Goal: Transaction & Acquisition: Obtain resource

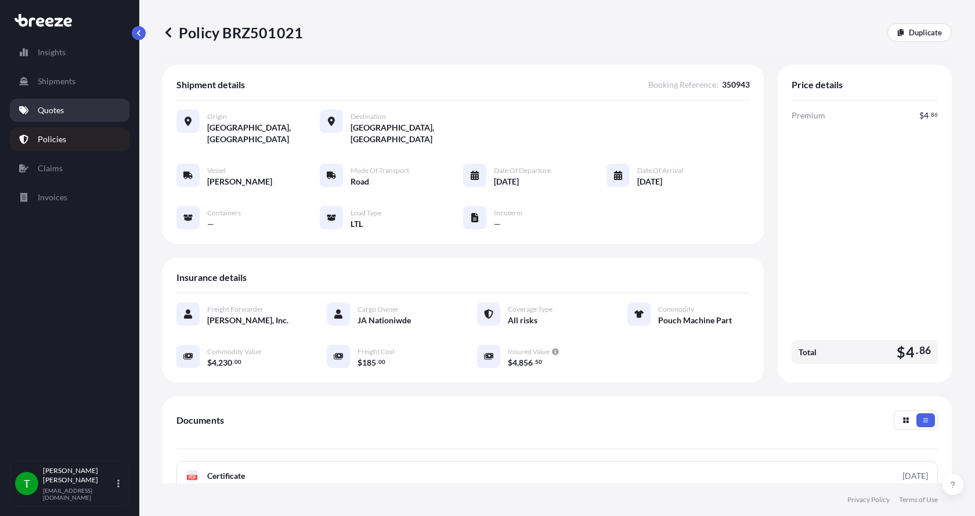
click at [57, 107] on p "Quotes" at bounding box center [51, 110] width 26 height 12
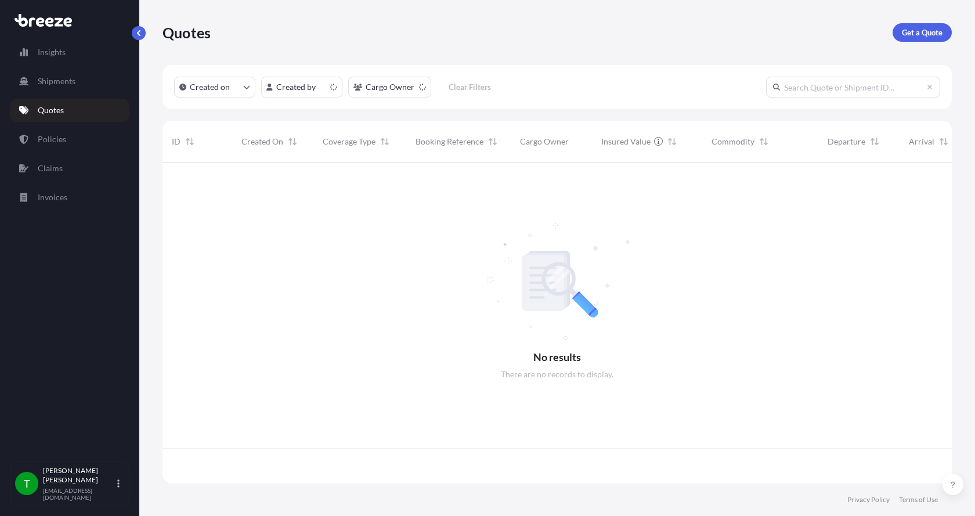
scroll to position [319, 780]
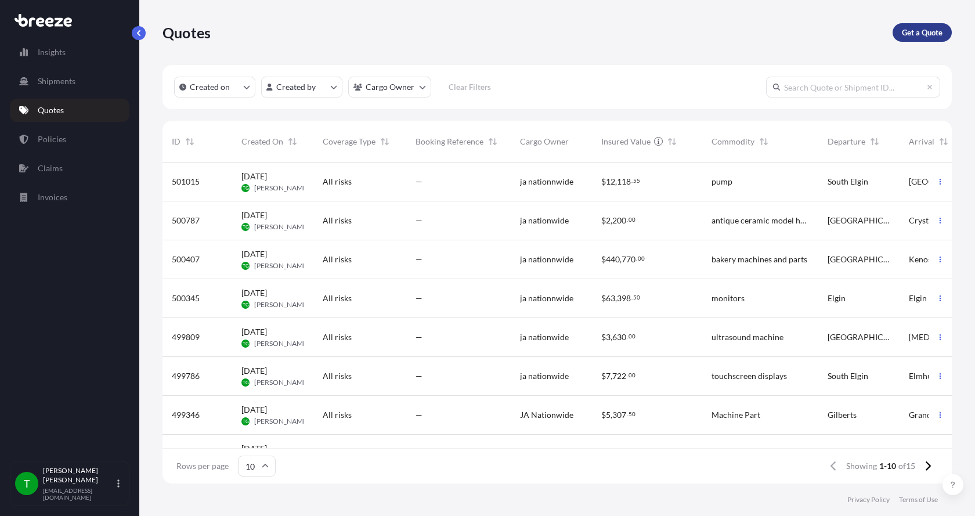
click at [912, 30] on p "Get a Quote" at bounding box center [922, 33] width 41 height 12
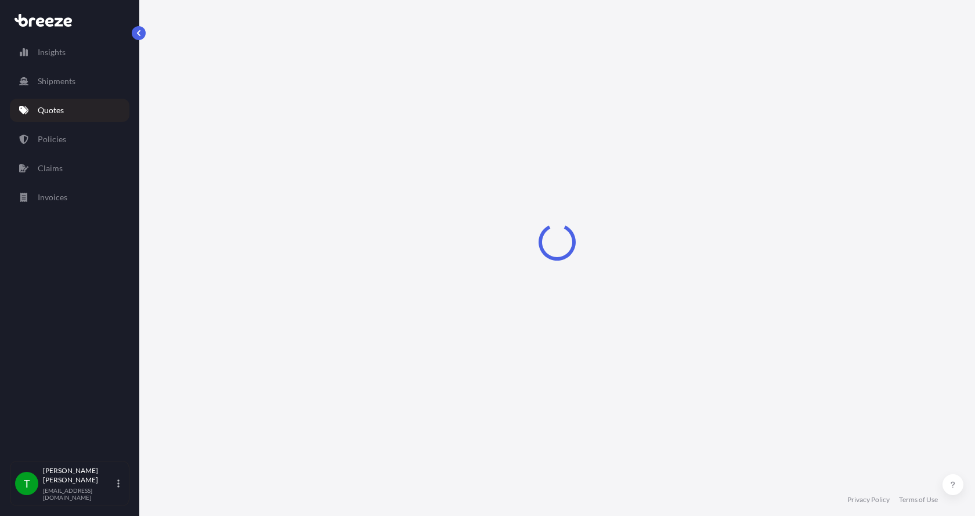
select select "Sea"
select select "1"
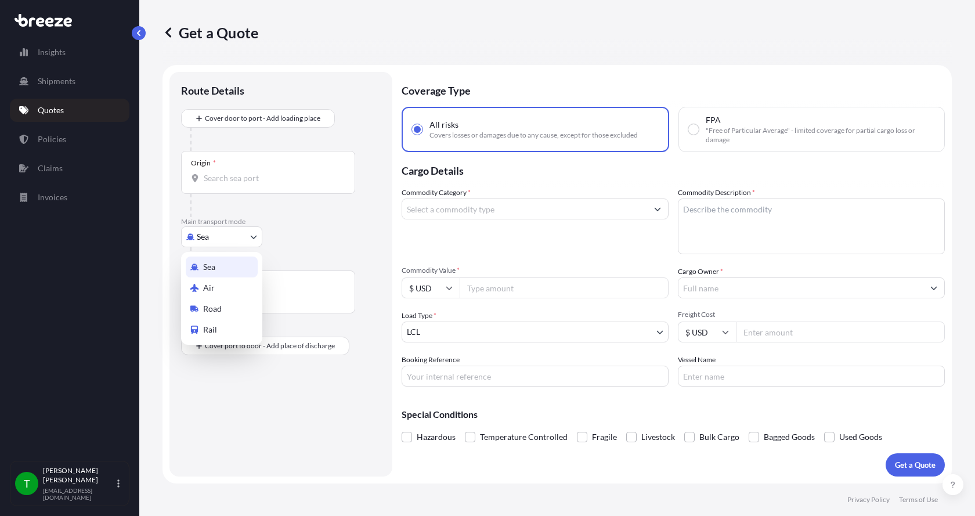
click at [204, 243] on body "Insights Shipments Quotes Policies Claims Invoices T [PERSON_NAME] [EMAIL_ADDRE…" at bounding box center [487, 258] width 975 height 516
click at [217, 306] on span "Road" at bounding box center [212, 309] width 19 height 12
select select "Road"
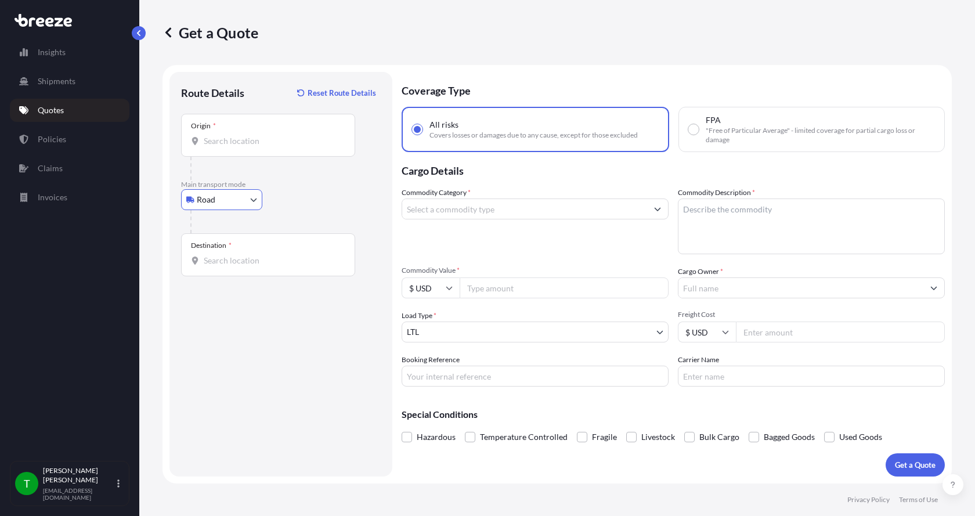
click at [231, 135] on input "Origin *" at bounding box center [272, 141] width 137 height 12
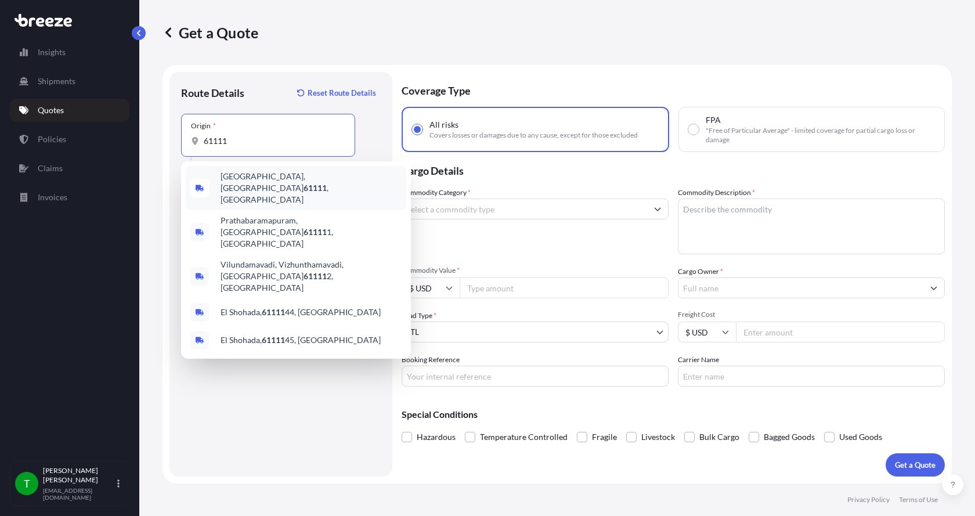
click at [234, 173] on div "[GEOGRAPHIC_DATA] , [GEOGRAPHIC_DATA]" at bounding box center [296, 188] width 220 height 44
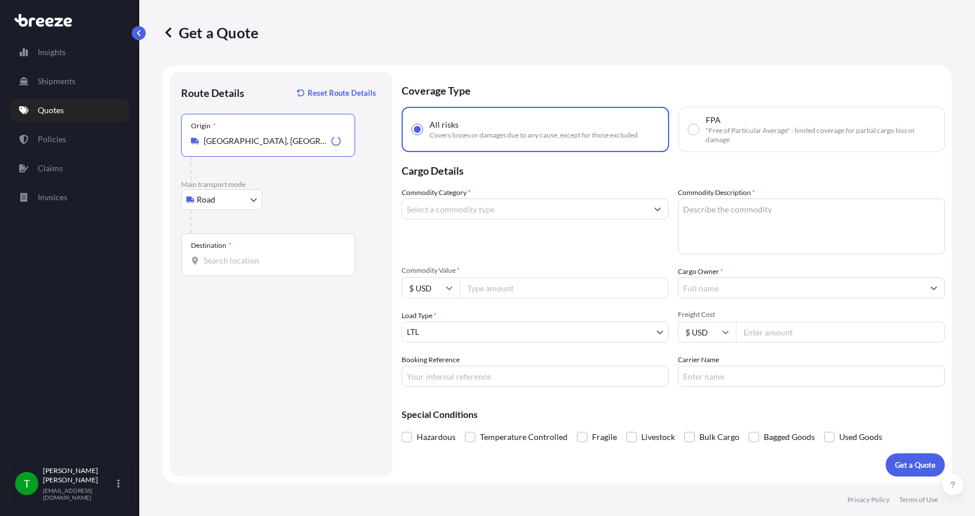
type input "[GEOGRAPHIC_DATA], [GEOGRAPHIC_DATA]"
click at [202, 263] on div at bounding box center [268, 261] width 154 height 12
click at [204, 263] on input "Destination *" at bounding box center [272, 261] width 137 height 12
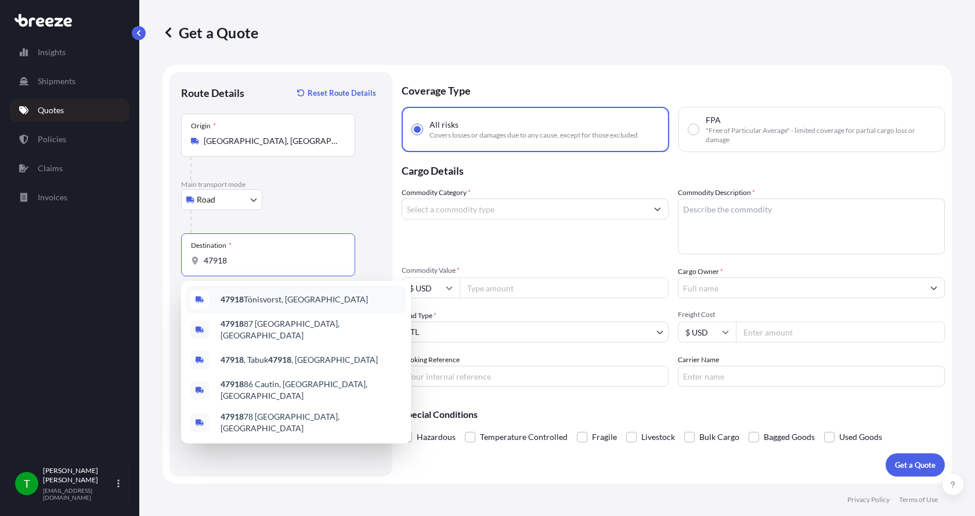
drag, startPoint x: 271, startPoint y: 259, endPoint x: 186, endPoint y: 262, distance: 84.8
click at [187, 262] on div "Destination * 47918" at bounding box center [268, 254] width 174 height 43
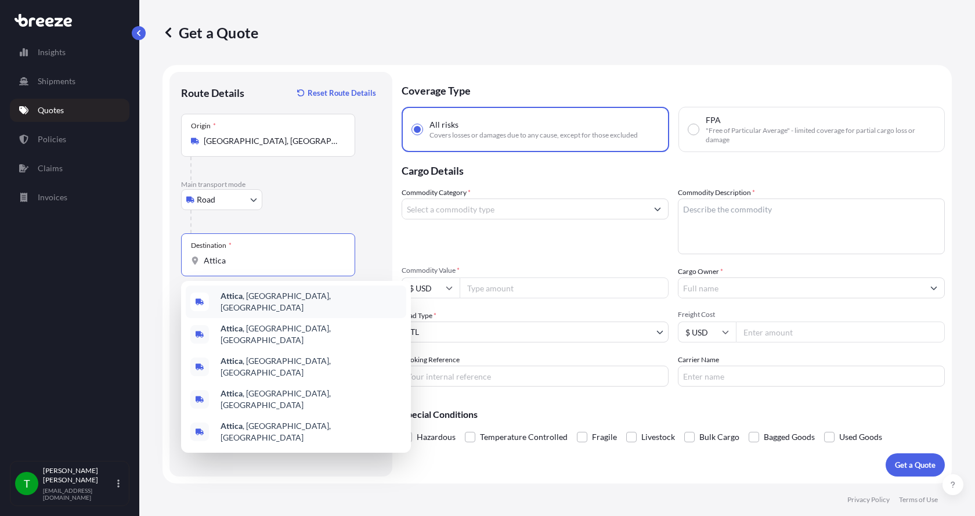
click at [228, 301] on b "Attica" at bounding box center [231, 296] width 22 height 10
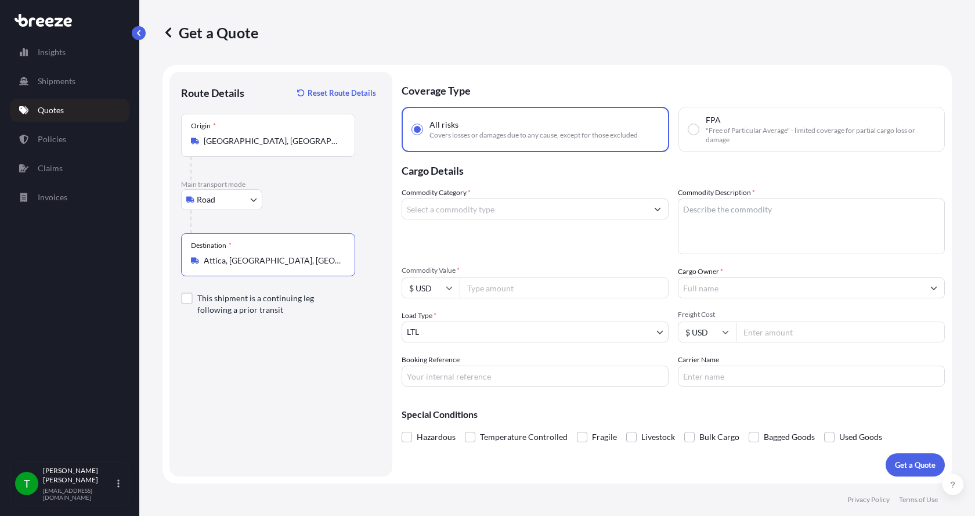
type input "Attica, [GEOGRAPHIC_DATA], [GEOGRAPHIC_DATA]"
click at [430, 209] on input "Commodity Category *" at bounding box center [524, 208] width 245 height 21
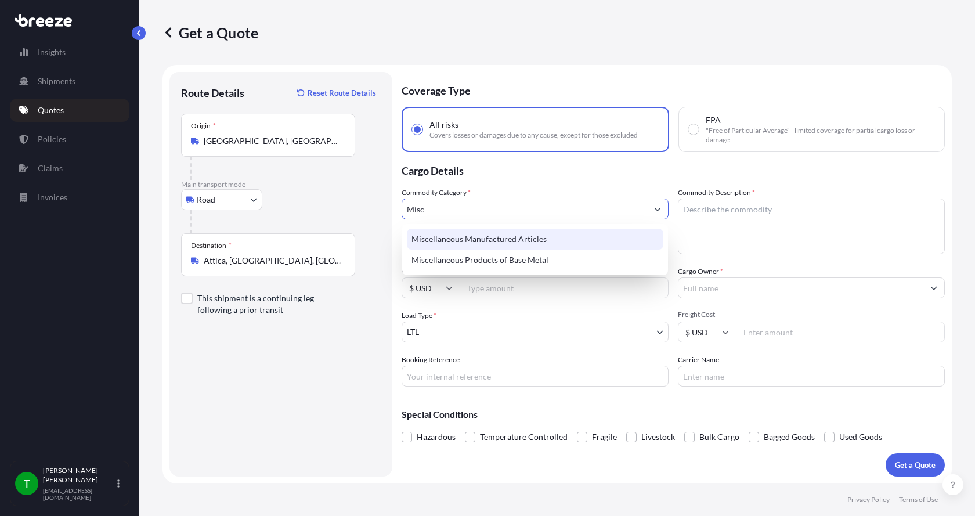
click at [436, 233] on div "Miscellaneous Manufactured Articles" at bounding box center [535, 239] width 256 height 21
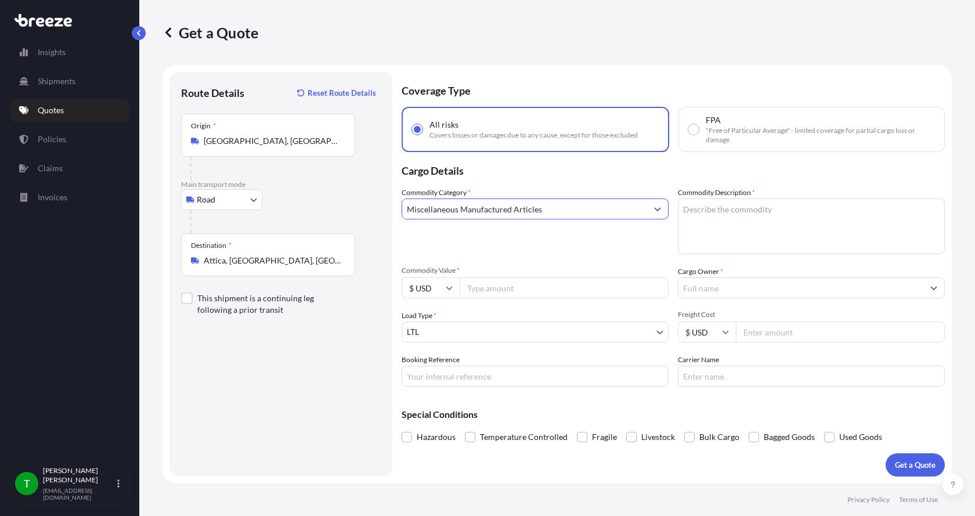
type input "Miscellaneous Manufactured Articles"
click at [755, 207] on textarea "Commodity Description *" at bounding box center [811, 226] width 267 height 56
type textarea "Flex Joint 10""
click at [491, 292] on input "Commodity Value *" at bounding box center [564, 287] width 209 height 21
click at [480, 291] on input "Commodity Value *" at bounding box center [564, 287] width 209 height 21
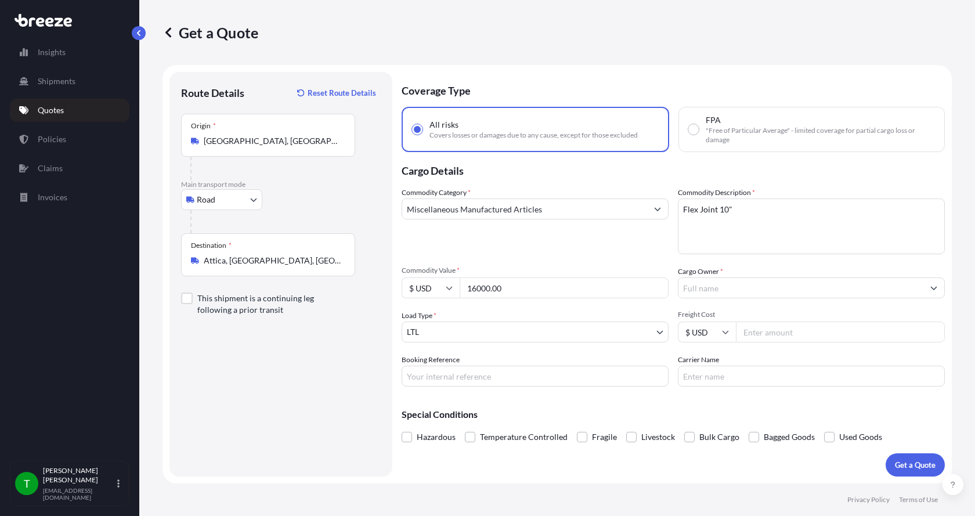
type input "16000.00"
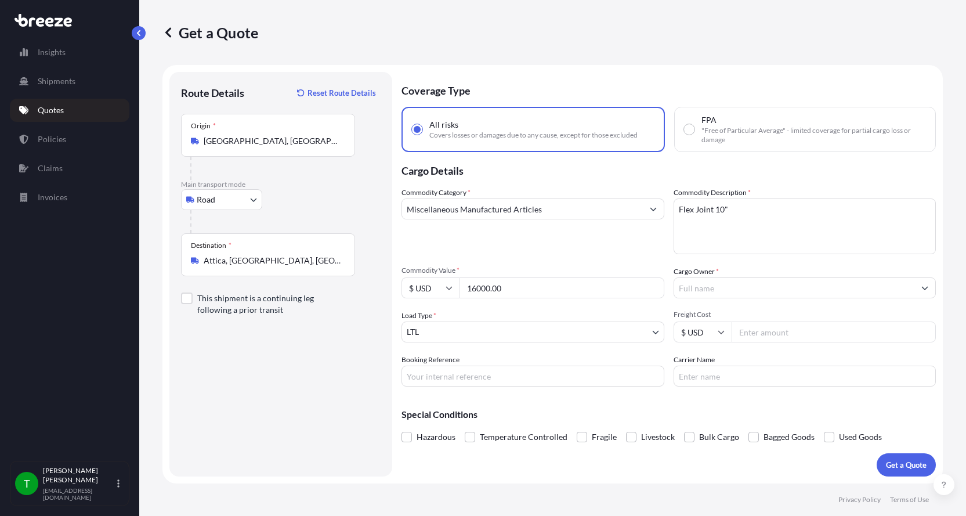
click at [791, 287] on input "Cargo Owner *" at bounding box center [794, 287] width 241 height 21
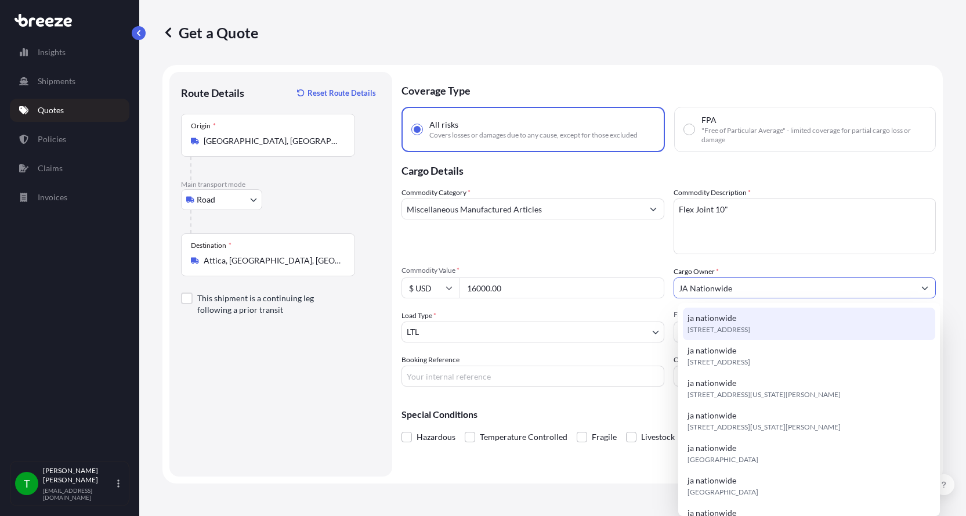
type input "JA Nationwide"
click at [452, 379] on input "Booking Reference" at bounding box center [533, 376] width 263 height 21
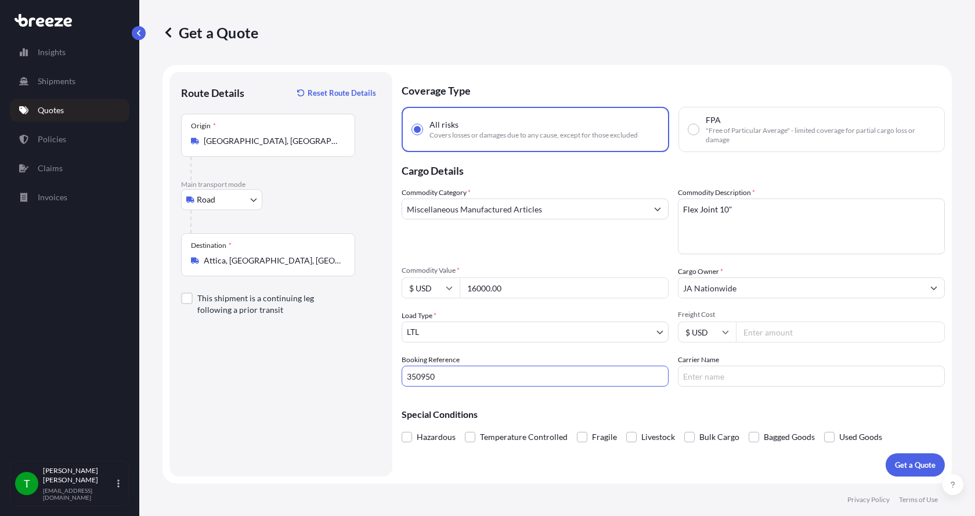
type input "350950"
click at [764, 335] on input "Freight Cost" at bounding box center [840, 331] width 209 height 21
type input "240.00"
click at [704, 376] on input "Carrier Name" at bounding box center [811, 376] width 267 height 21
type input "Dohrn"
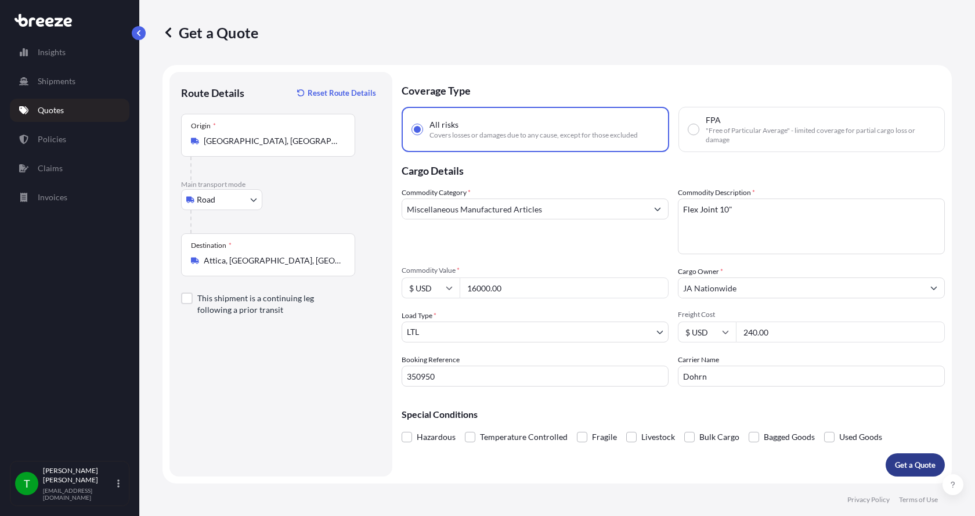
click at [903, 461] on p "Get a Quote" at bounding box center [915, 465] width 41 height 12
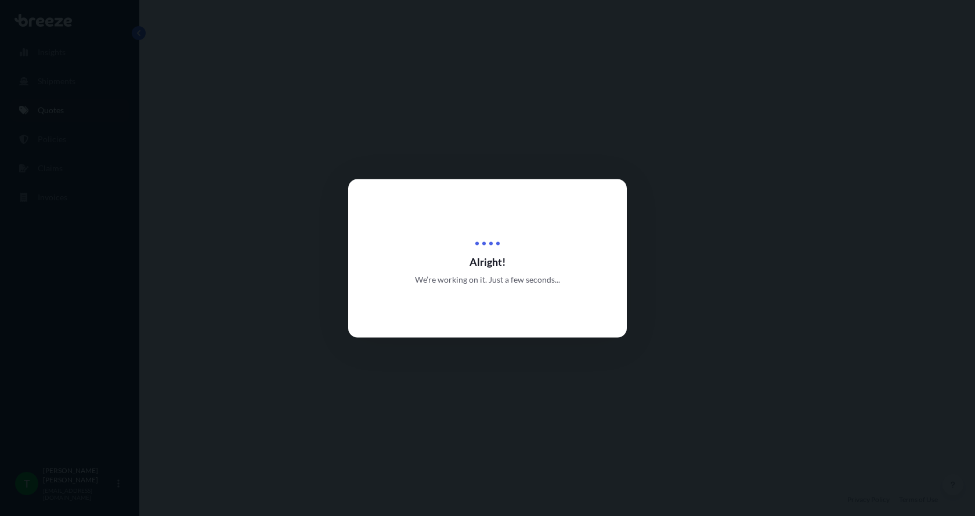
select select "Road"
select select "1"
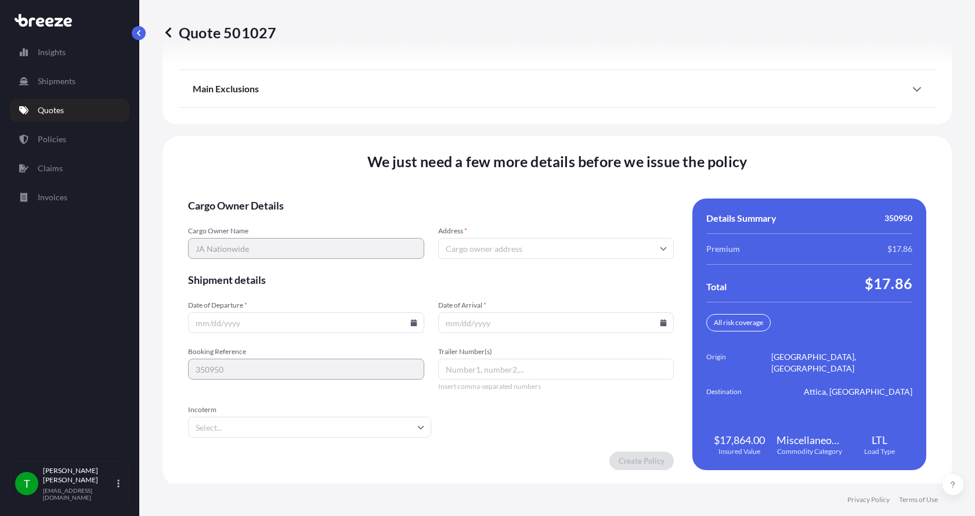
scroll to position [1527, 0]
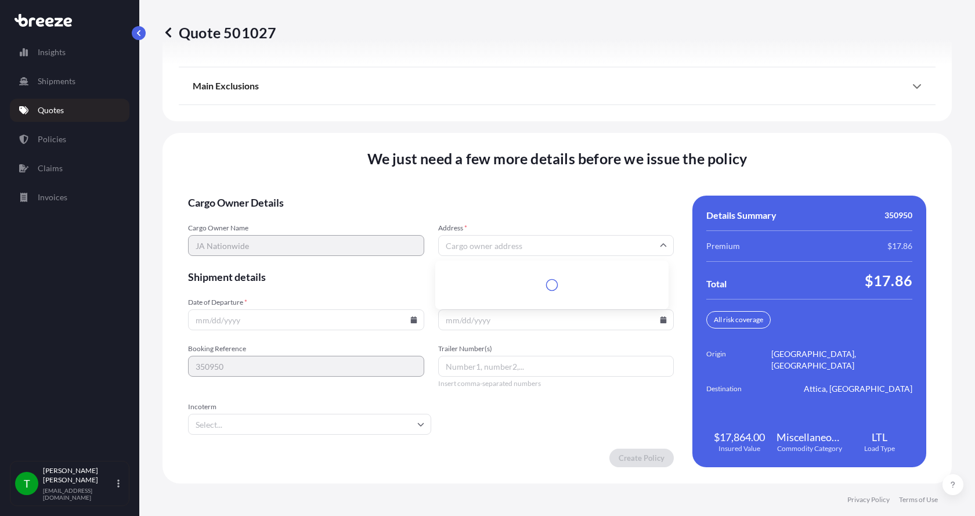
click at [495, 243] on input "Address *" at bounding box center [556, 245] width 236 height 21
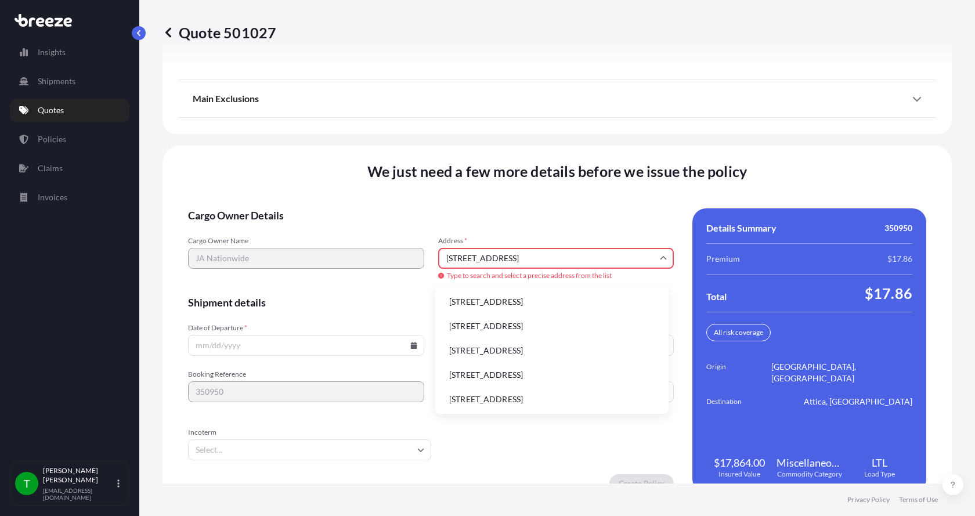
click at [484, 301] on li "[STREET_ADDRESS]" at bounding box center [552, 302] width 224 height 22
type input "[STREET_ADDRESS]"
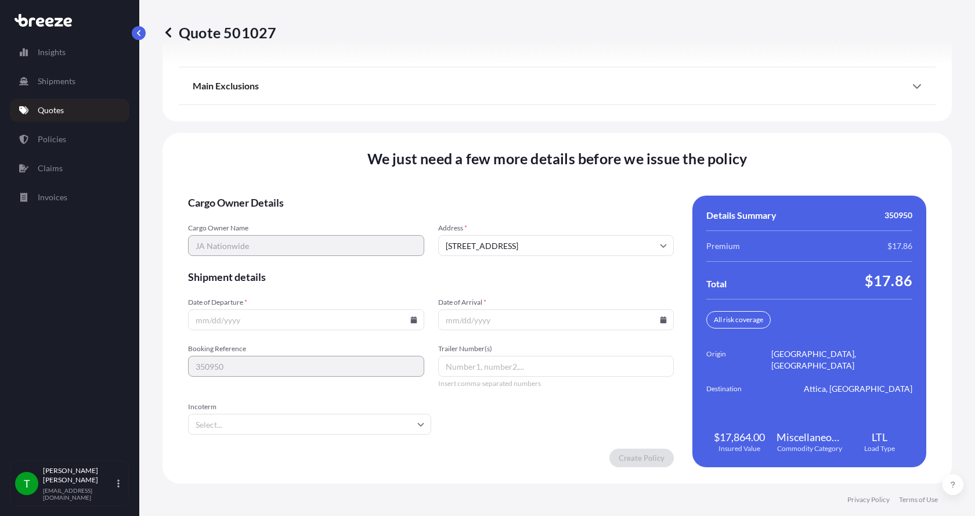
click at [410, 319] on icon at bounding box center [413, 319] width 6 height 7
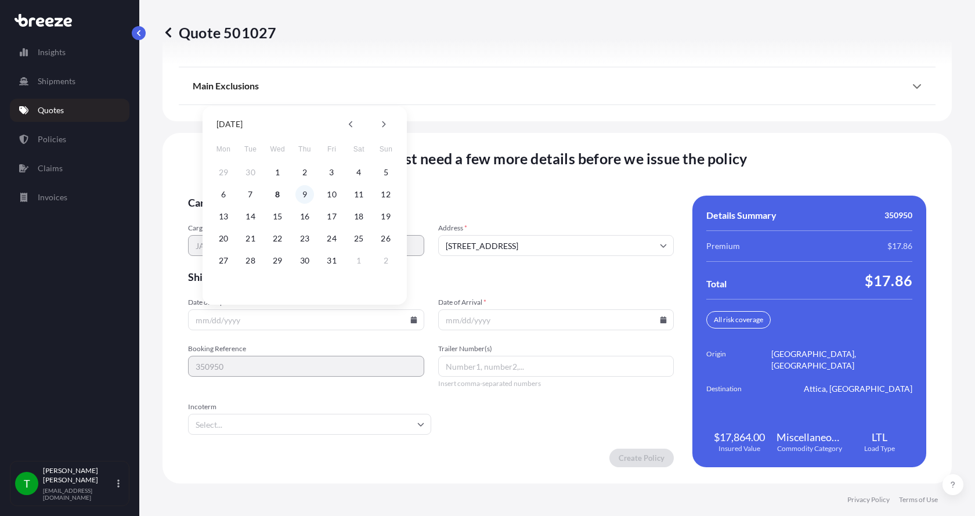
click at [303, 194] on button "9" at bounding box center [304, 194] width 19 height 19
type input "[DATE]"
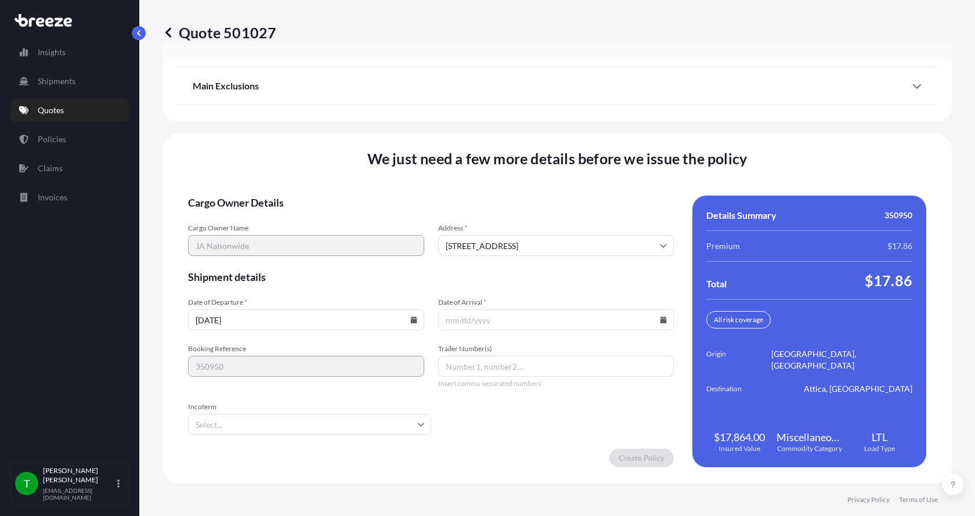
click at [303, 237] on button "9" at bounding box center [305, 242] width 14 height 10
click at [660, 320] on icon at bounding box center [663, 319] width 6 height 7
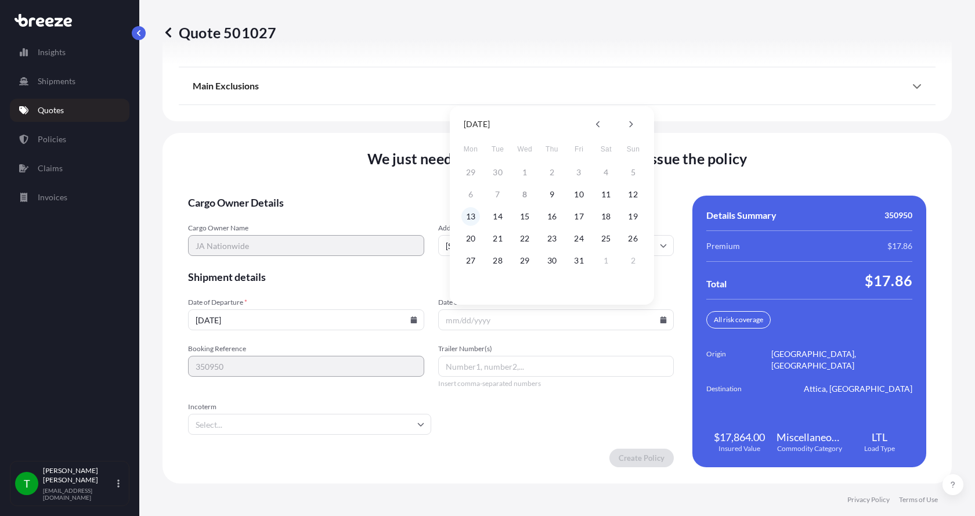
click at [473, 217] on button "13" at bounding box center [470, 216] width 19 height 19
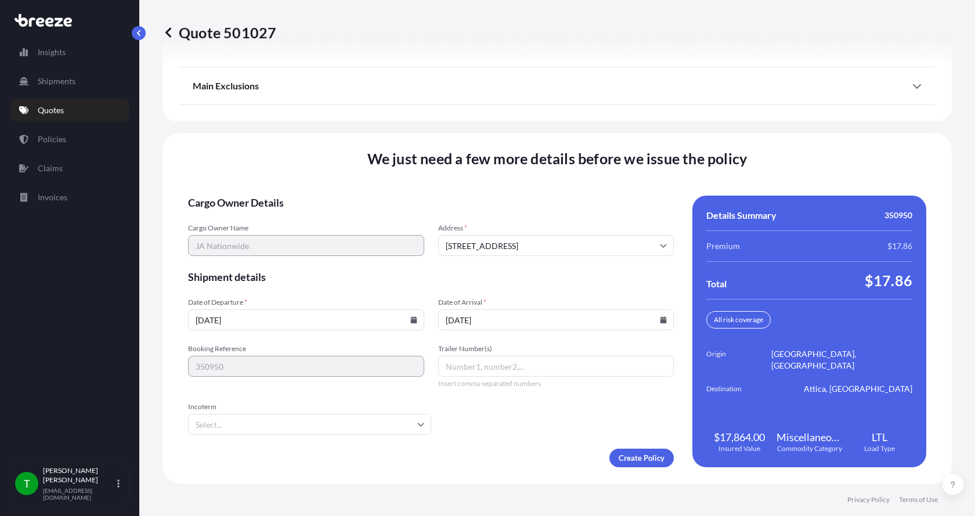
type input "[DATE]"
click at [484, 250] on button "13" at bounding box center [491, 255] width 14 height 10
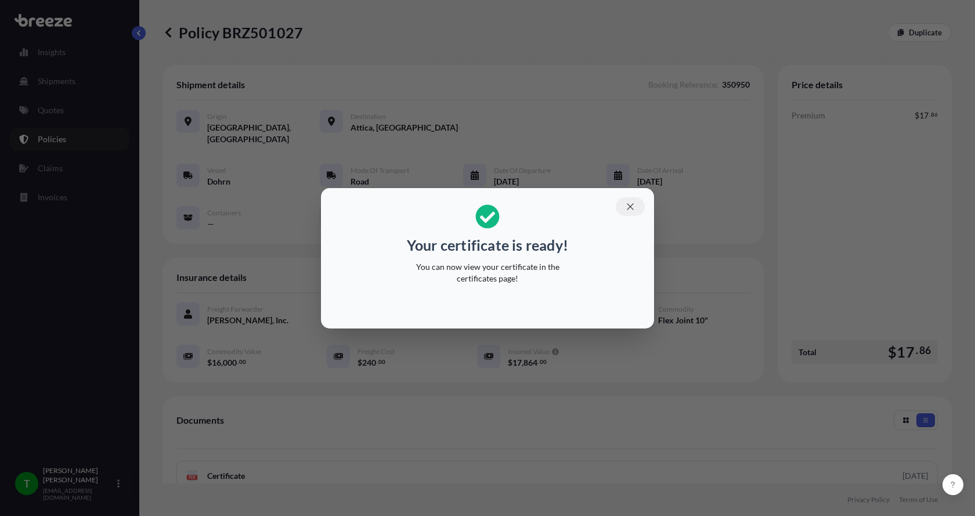
click at [631, 204] on icon "button" at bounding box center [630, 206] width 10 height 10
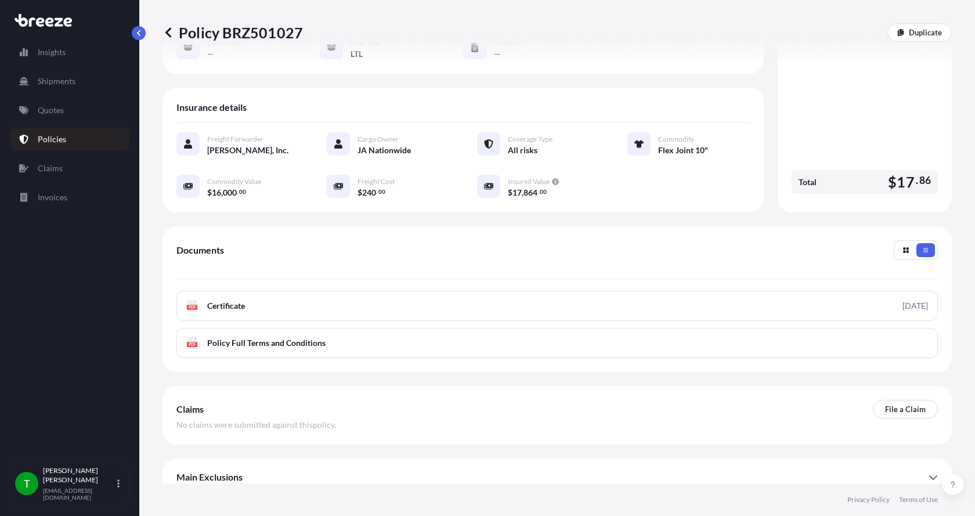
scroll to position [171, 0]
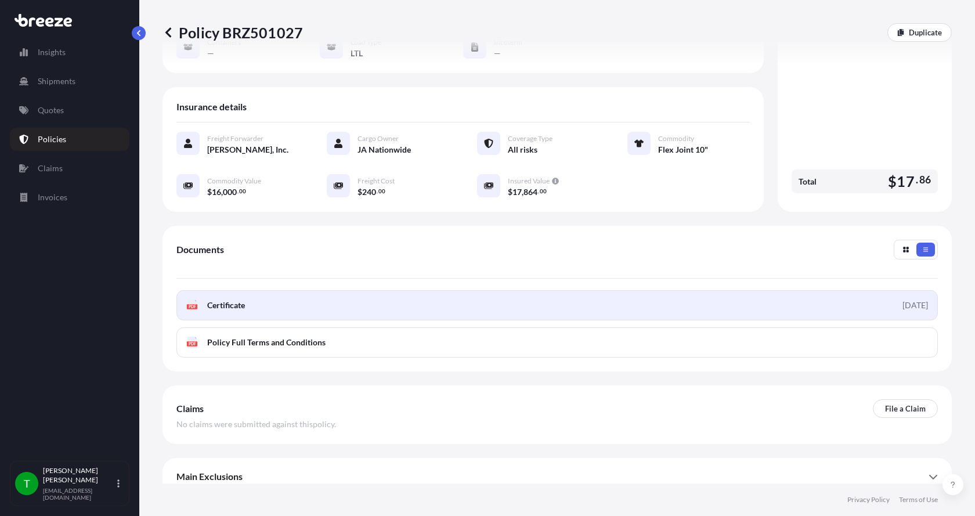
click at [205, 299] on div "PDF Certificate" at bounding box center [215, 305] width 59 height 12
